Goal: Find specific page/section: Find specific page/section

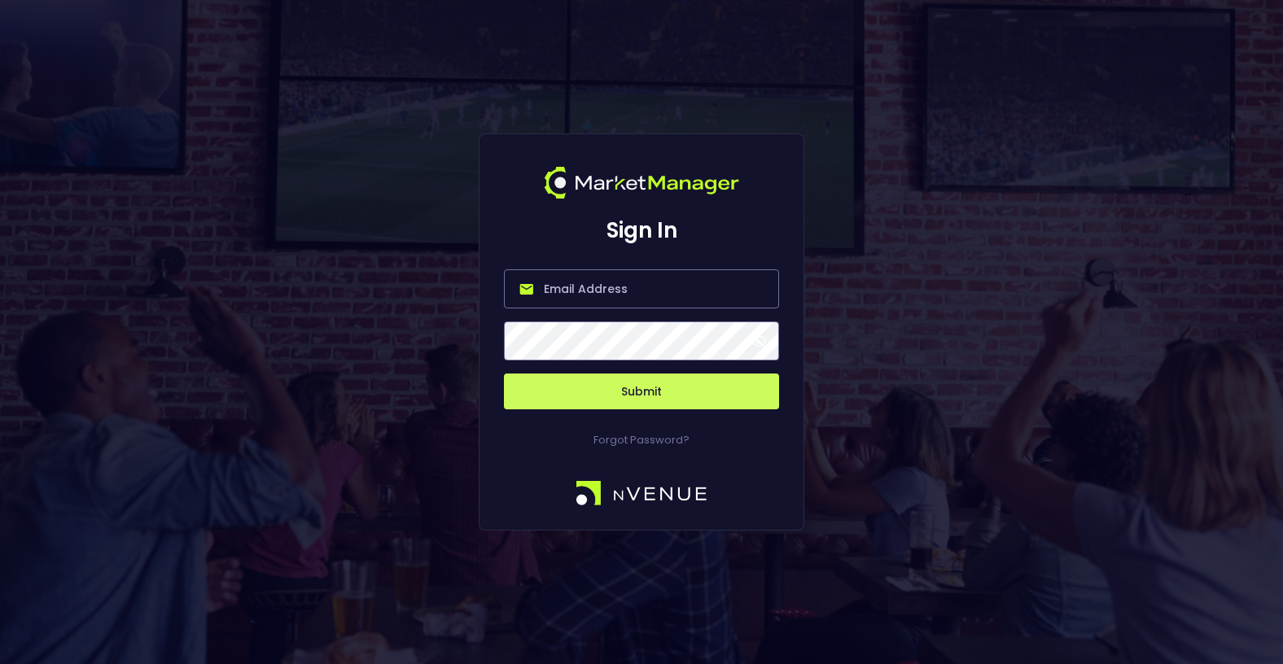
type input "[PERSON_NAME][EMAIL_ADDRESS][DOMAIN_NAME]"
click at [634, 381] on button "Submit" at bounding box center [641, 392] width 275 height 36
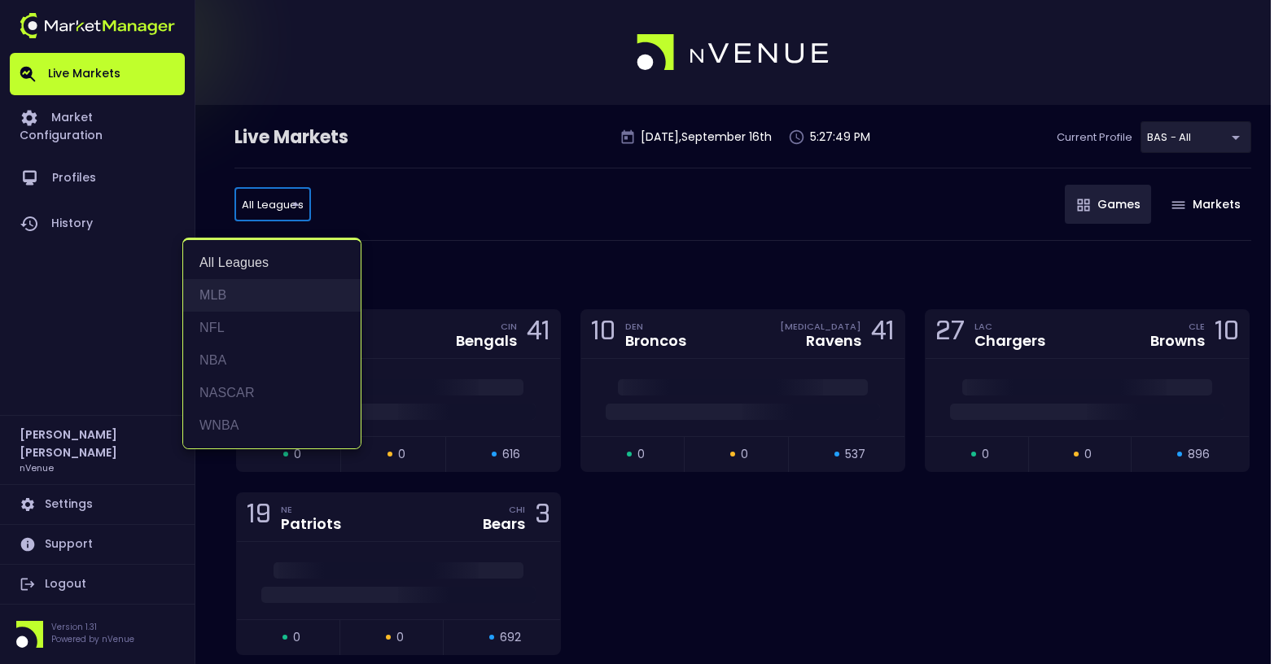
click at [255, 295] on li "MLB" at bounding box center [271, 295] width 177 height 33
type input "MLB"
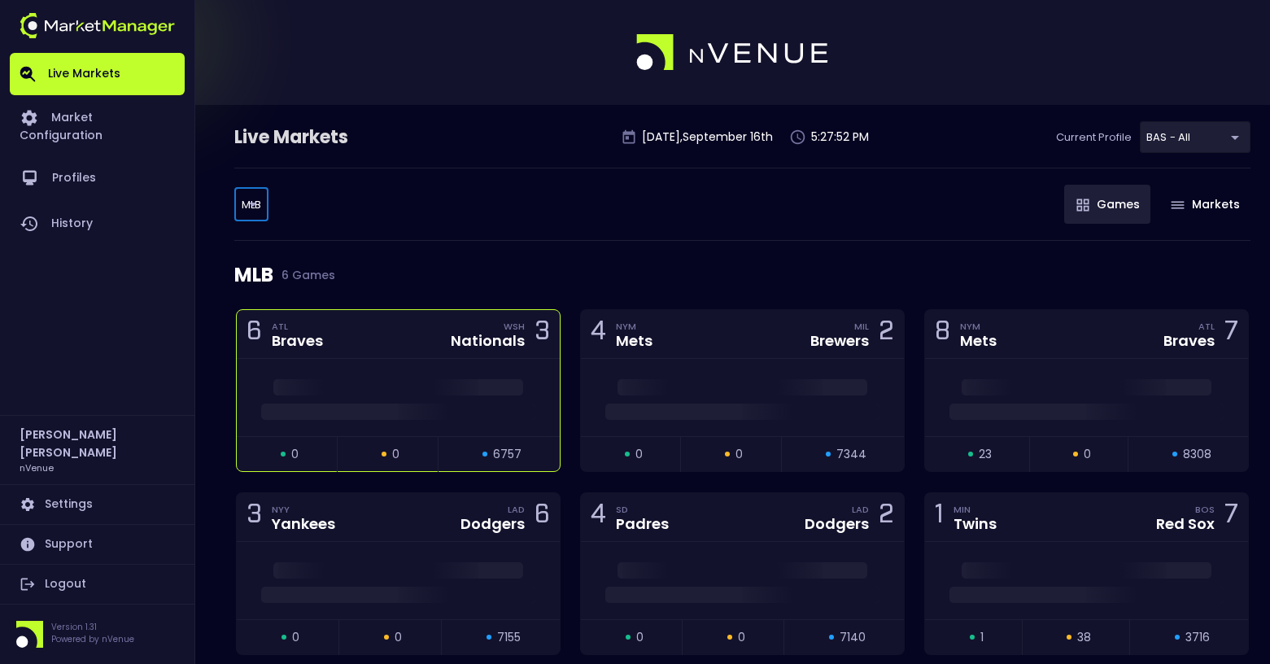
click at [387, 345] on div "6 ATL Braves WSH Nationals 3" at bounding box center [398, 334] width 323 height 49
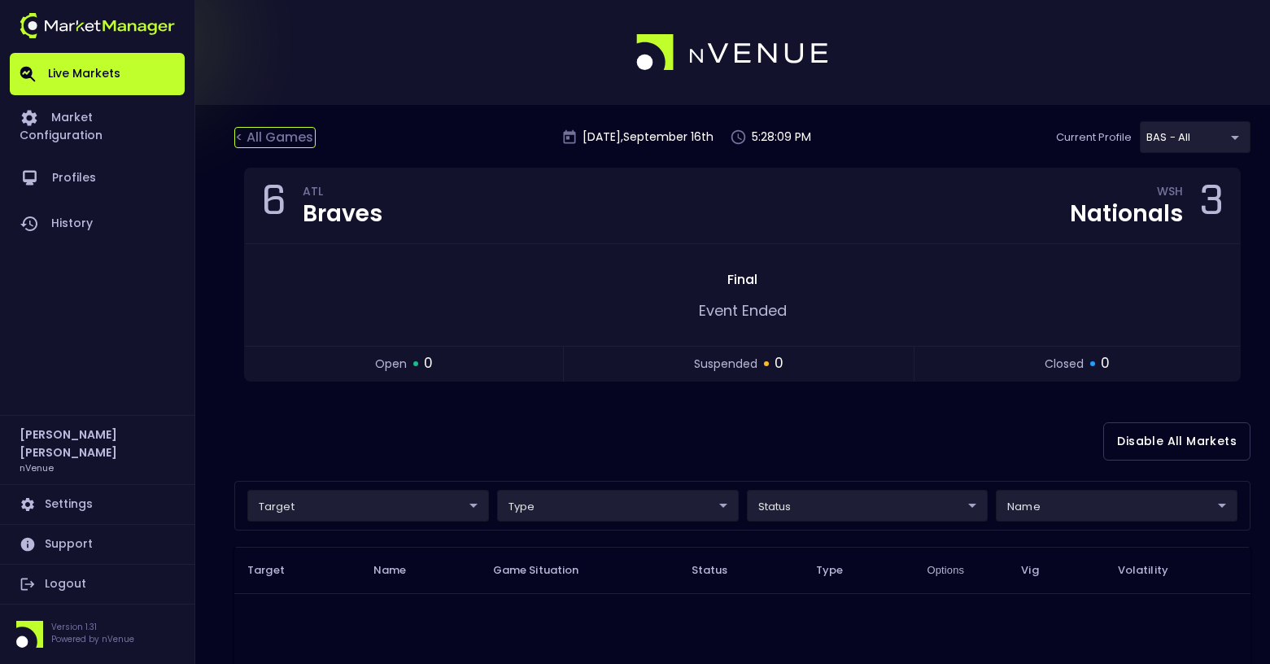
click at [278, 127] on div "< All Games" at bounding box center [274, 137] width 81 height 21
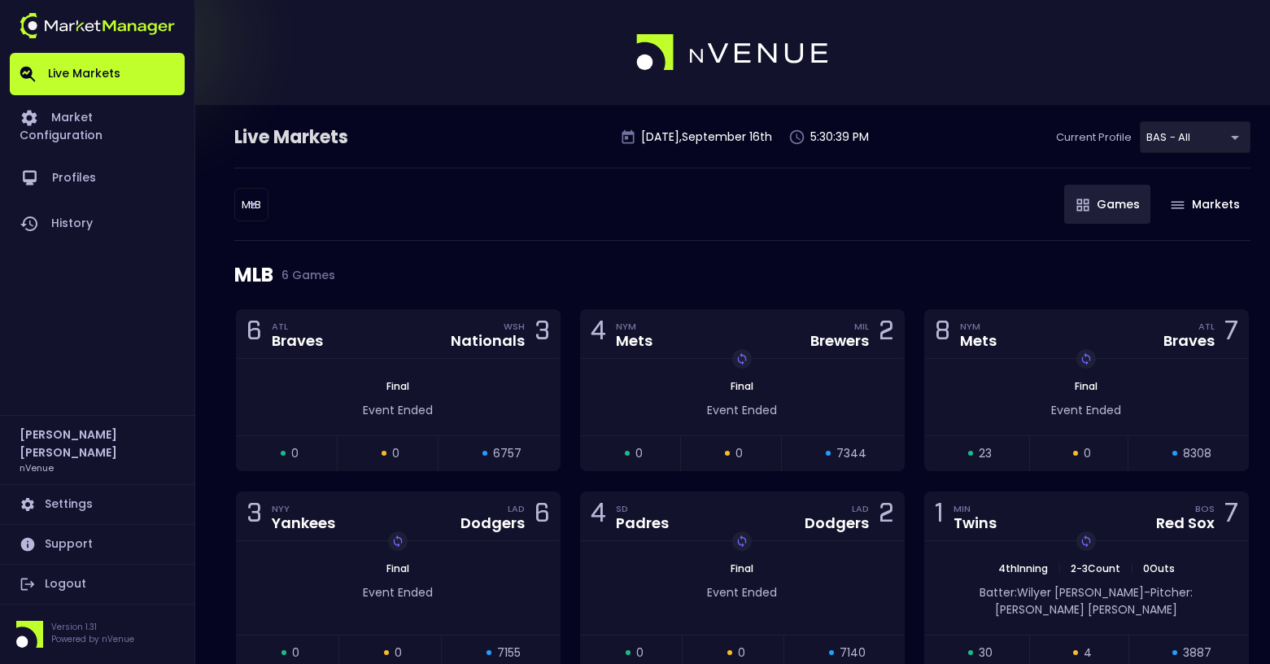
click at [261, 208] on body "Live Markets Market Configuration Profiles History [PERSON_NAME] nVenue Setting…" at bounding box center [635, 376] width 1270 height 753
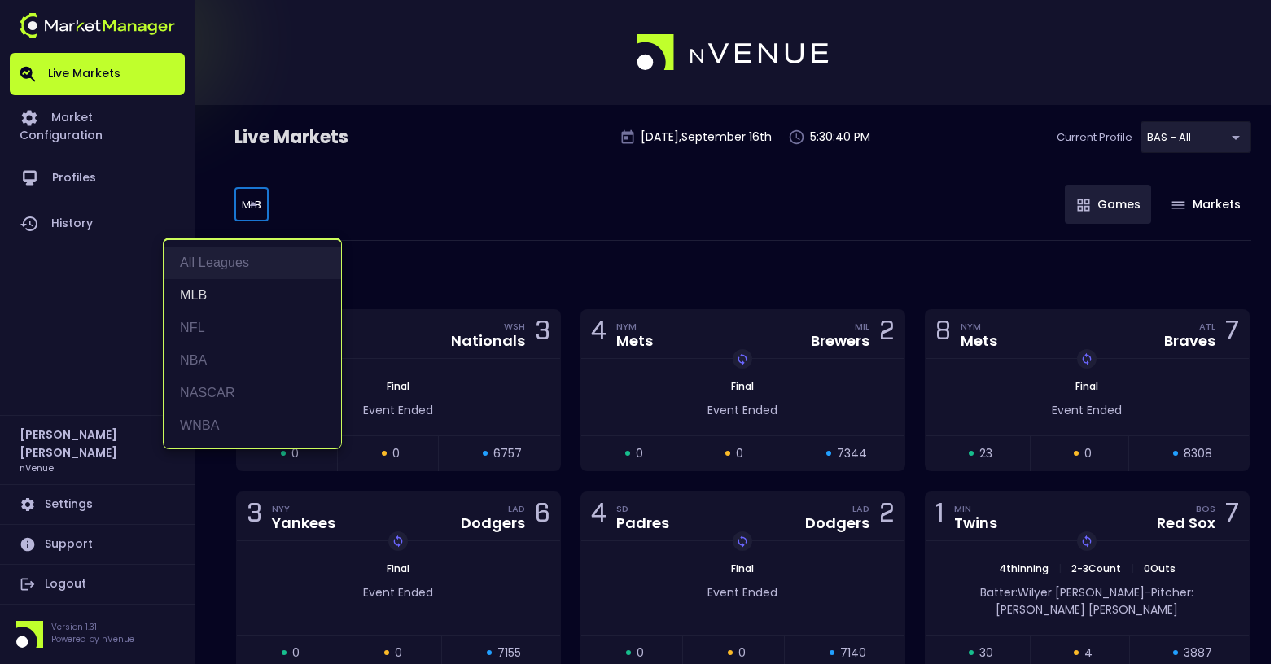
click at [244, 265] on li "All Leagues" at bounding box center [252, 263] width 177 height 33
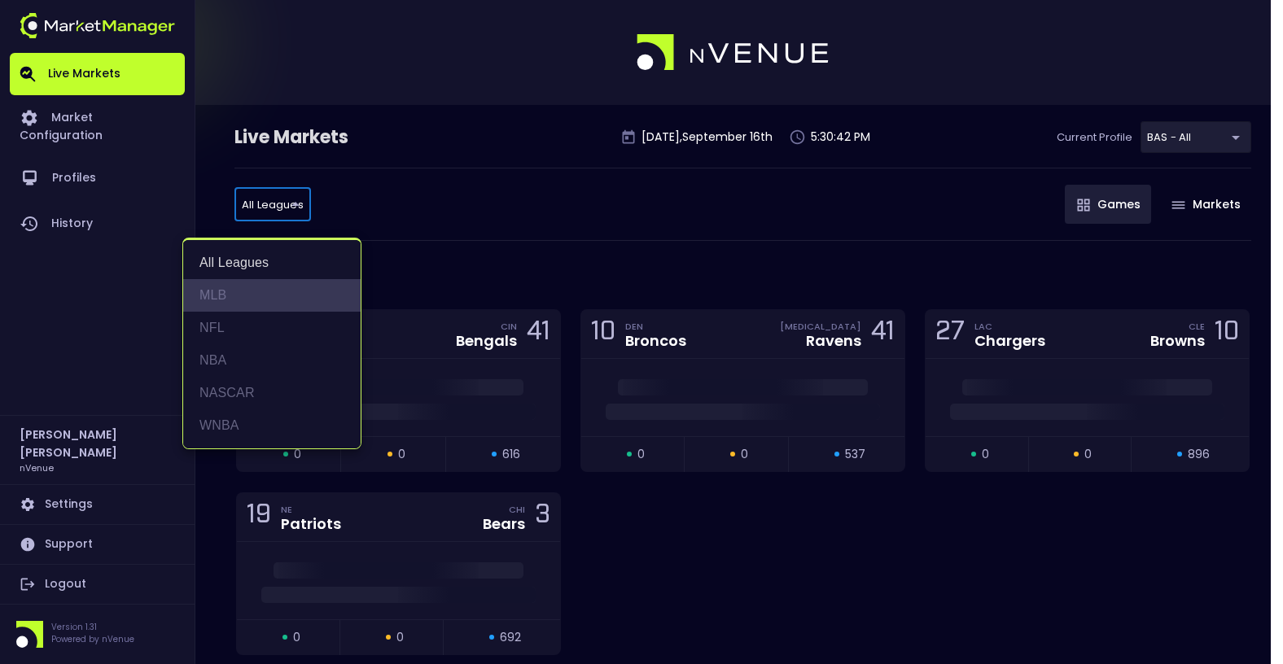
click at [259, 285] on li "MLB" at bounding box center [271, 295] width 177 height 33
type input "MLB"
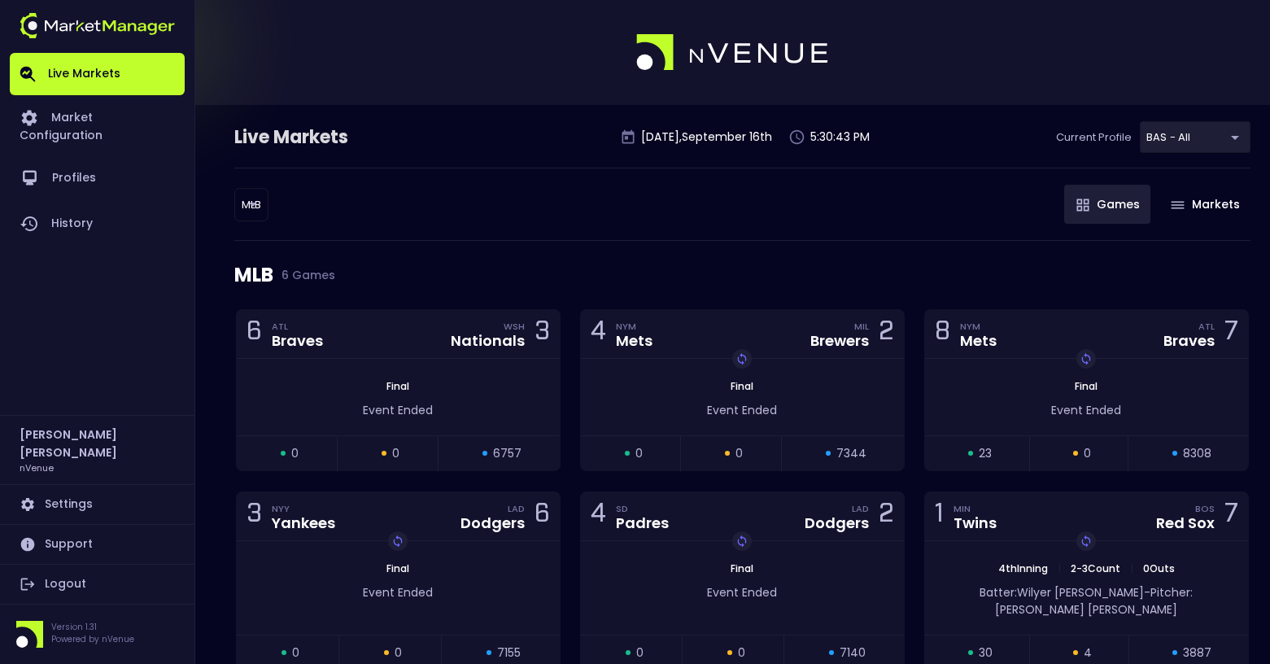
click at [664, 221] on div "MLB MLB ​ Games Markets" at bounding box center [742, 204] width 1017 height 73
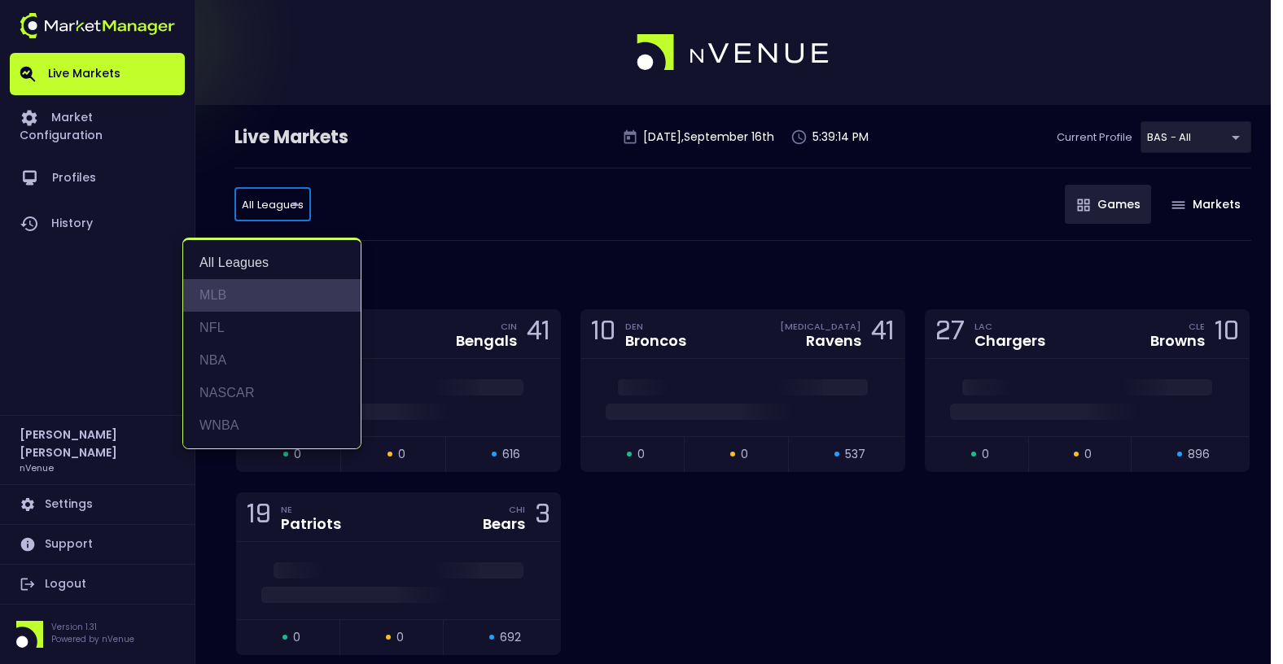
click at [216, 291] on li "MLB" at bounding box center [271, 295] width 177 height 33
type input "MLB"
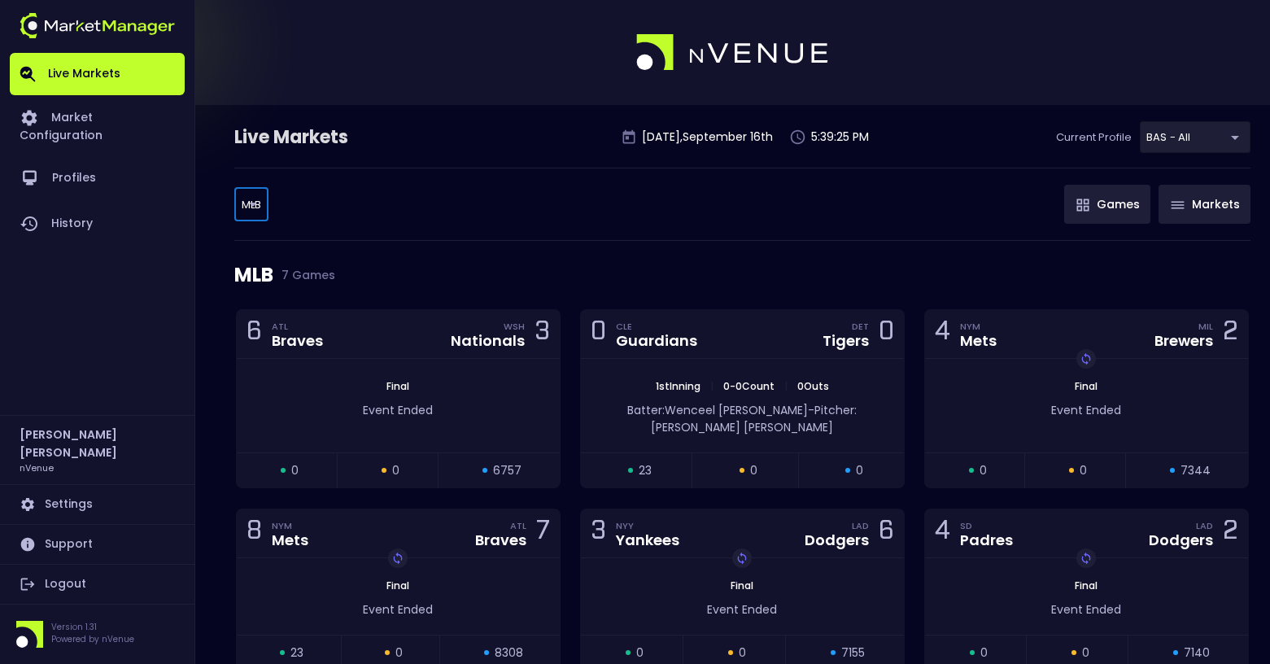
click at [1178, 203] on img "button" at bounding box center [1178, 205] width 14 height 8
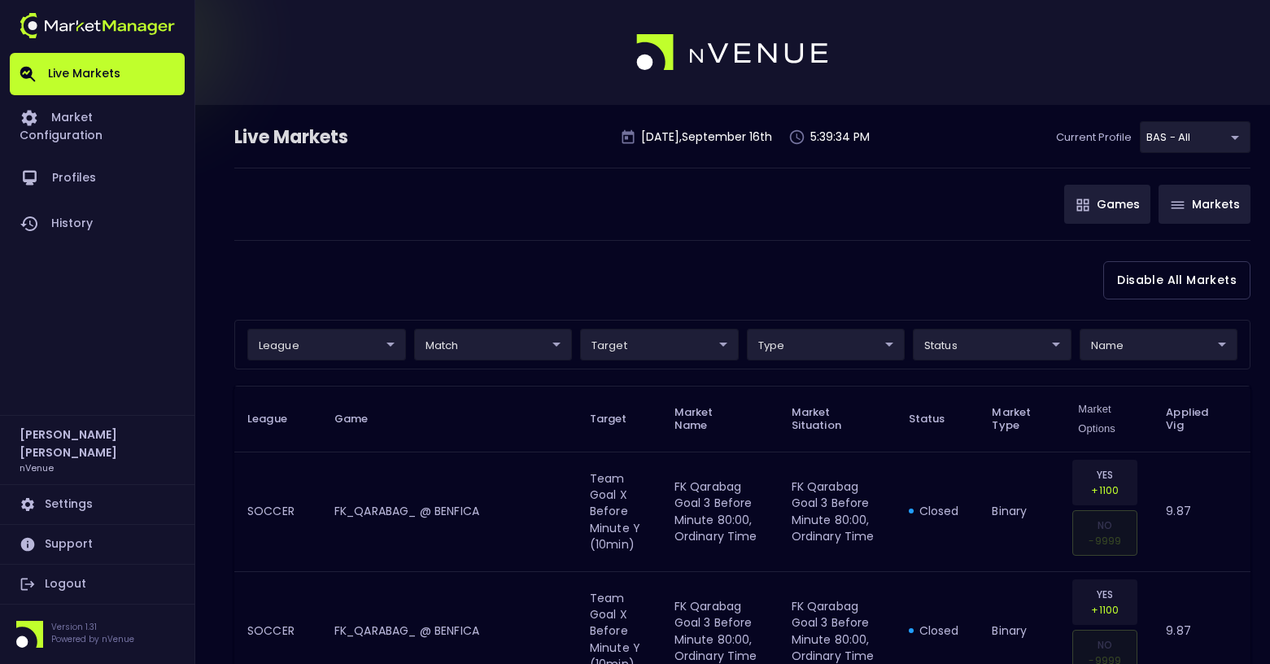
click at [1127, 203] on button "Games" at bounding box center [1108, 204] width 86 height 39
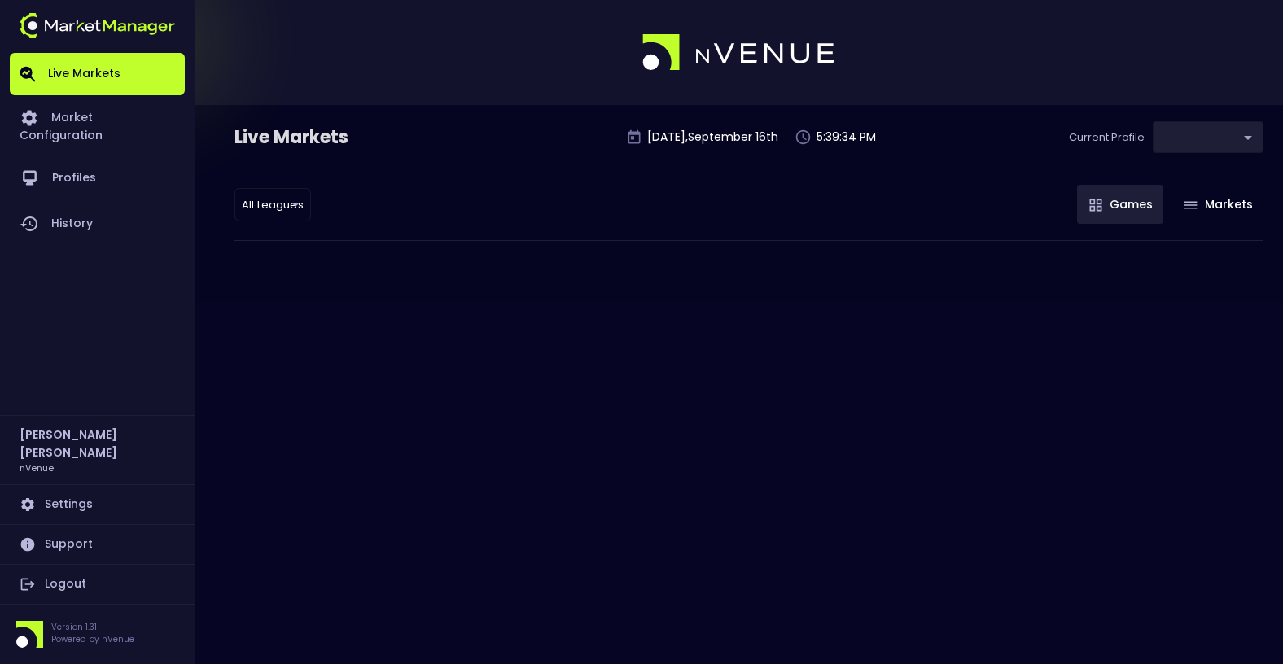
type input "0d810fa5-e353-4d9c-b11d-31f095cae871"
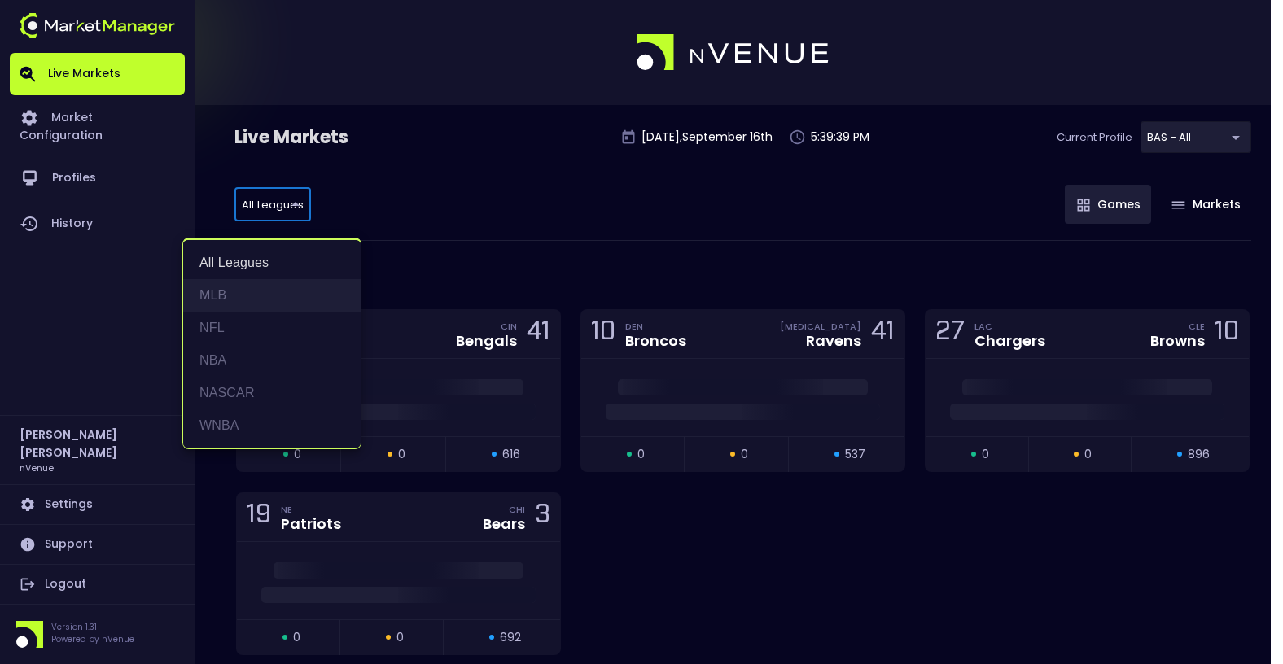
click at [243, 295] on li "MLB" at bounding box center [271, 295] width 177 height 33
type input "MLB"
